Goal: Check status

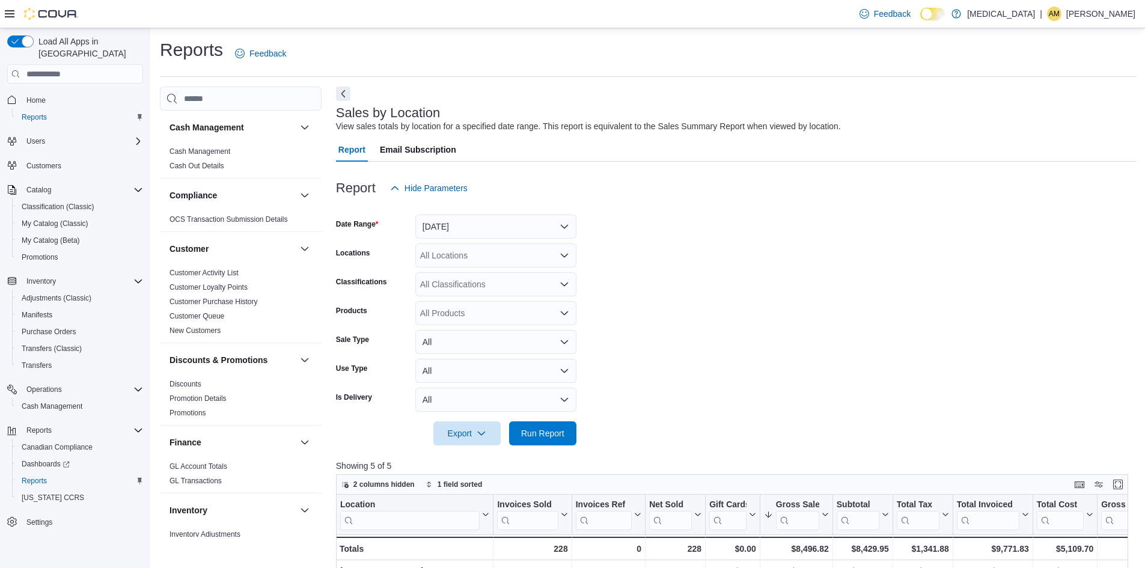
scroll to position [120, 0]
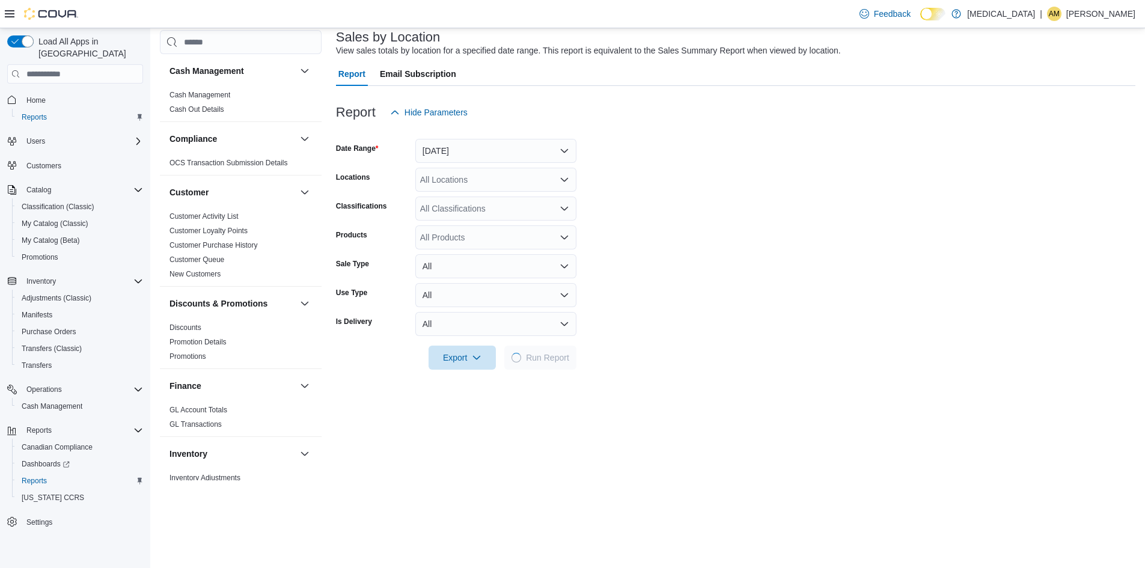
scroll to position [240, 0]
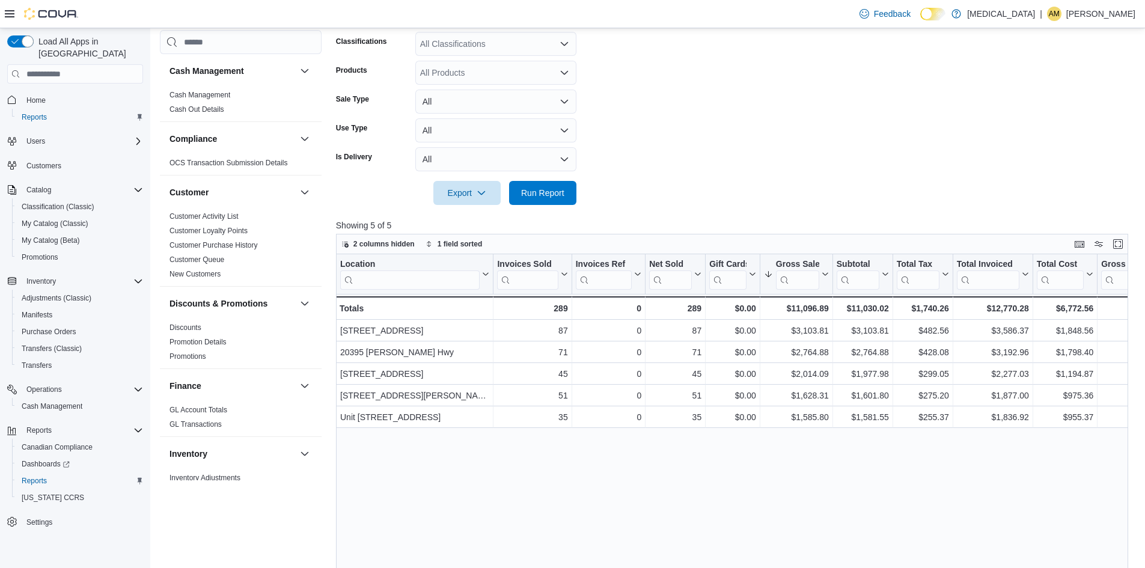
click at [759, 166] on form "Date Range [DATE] Locations All Locations Classifications All Classifications P…" at bounding box center [736, 82] width 801 height 245
click at [731, 104] on form "Date Range [DATE] Locations All Locations Classifications All Classifications P…" at bounding box center [736, 82] width 801 height 245
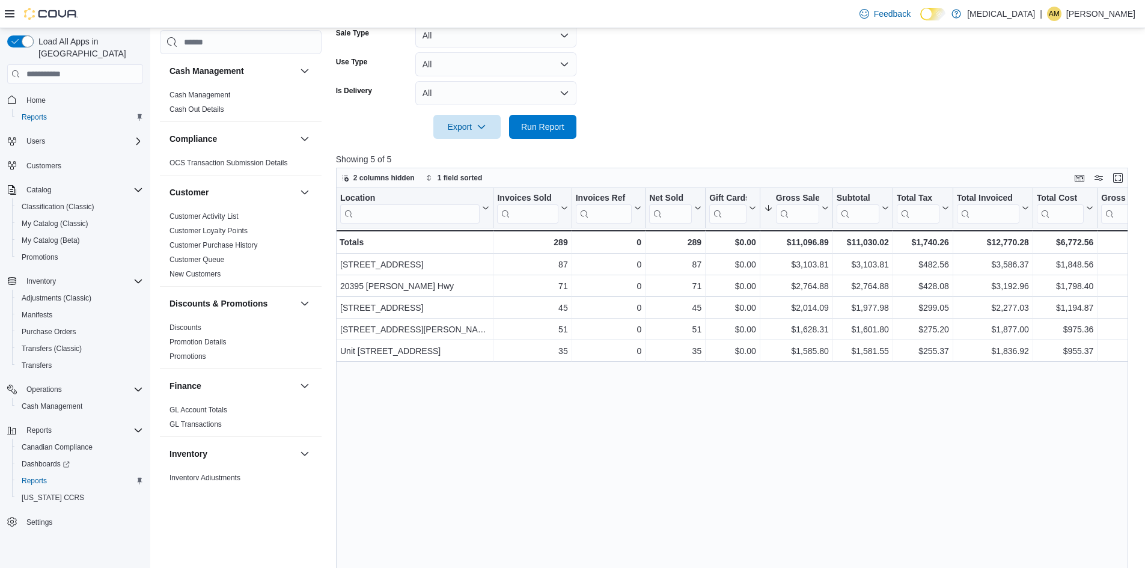
scroll to position [370, 0]
